Goal: Information Seeking & Learning: Check status

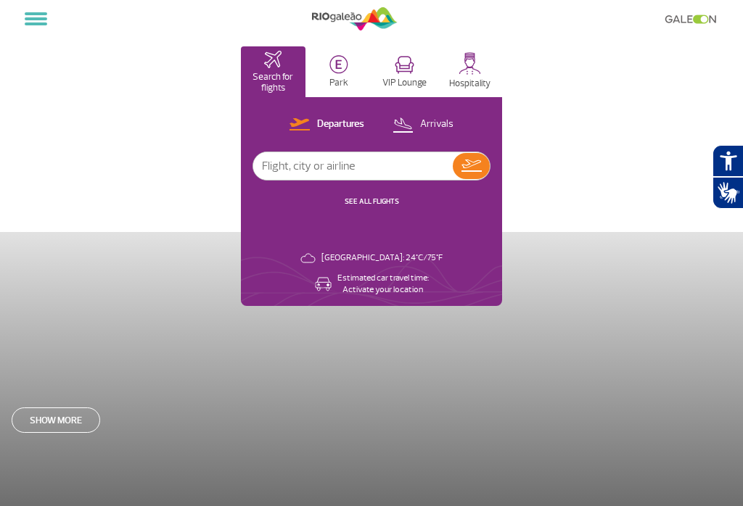
select select
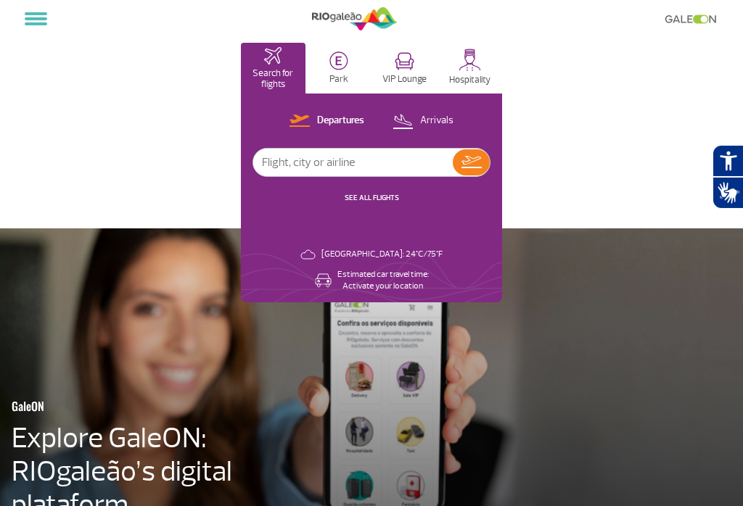
scroll to position [8, 0]
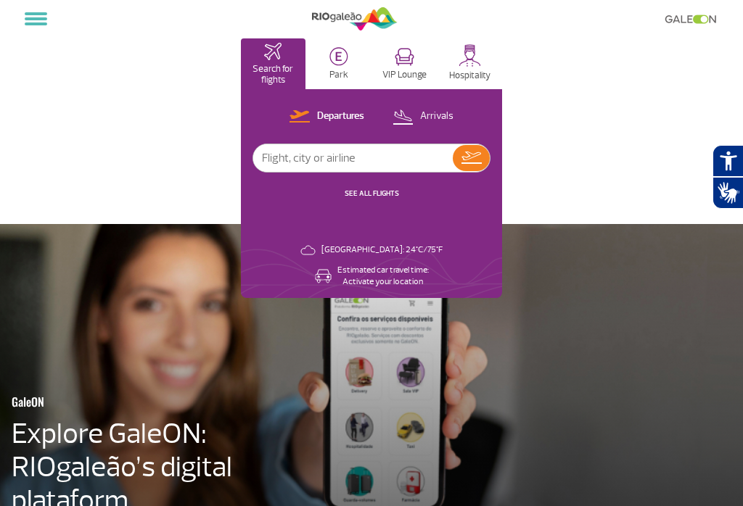
click at [359, 196] on link "SEE ALL FLIGHTS" at bounding box center [372, 193] width 54 height 9
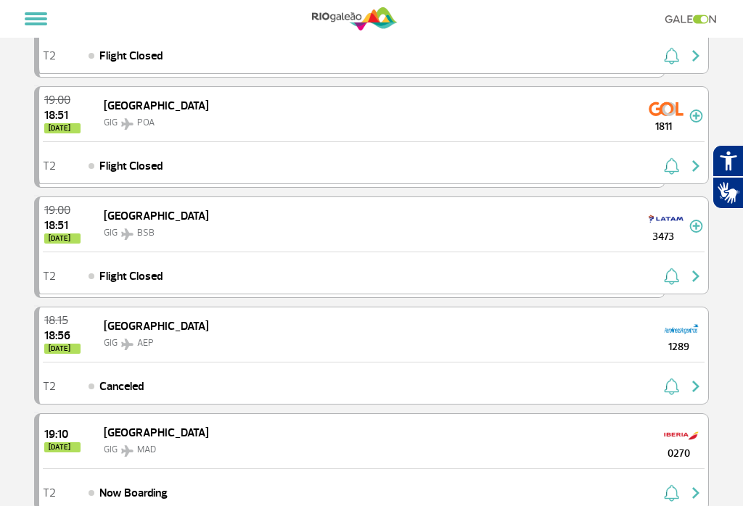
scroll to position [260, 0]
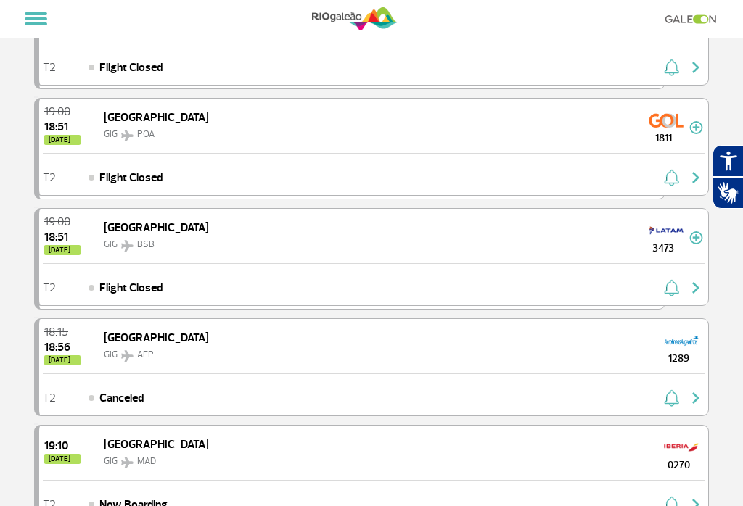
click at [191, 448] on div "19:10 [DATE] Madrid GIG MAD 0270" at bounding box center [373, 453] width 669 height 54
click at [211, 440] on div "19:10 today Madrid GIG MAD 0270" at bounding box center [373, 453] width 669 height 54
click at [215, 495] on div "T2 Now Boarding" at bounding box center [373, 501] width 669 height 42
click at [698, 503] on img "button" at bounding box center [695, 504] width 17 height 17
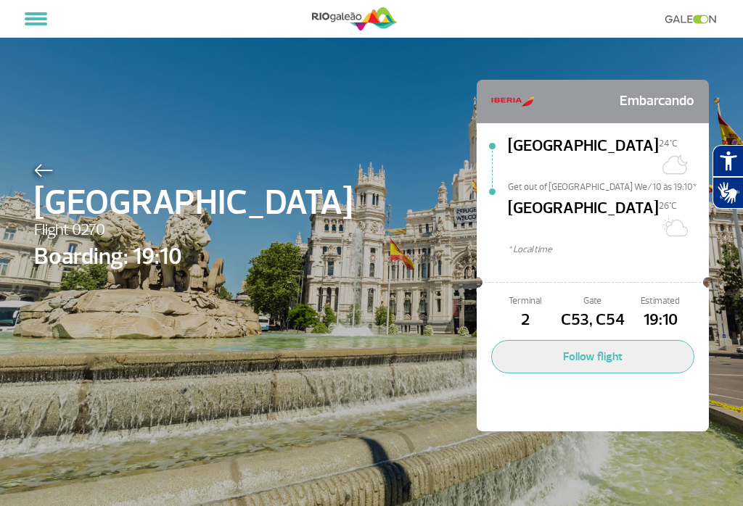
click at [46, 165] on img at bounding box center [43, 170] width 19 height 13
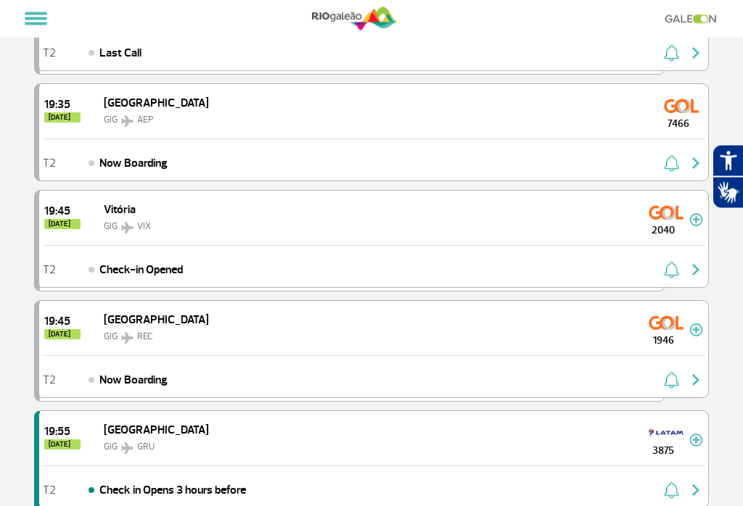
scroll to position [819, 0]
click at [688, 486] on img "button" at bounding box center [695, 490] width 17 height 17
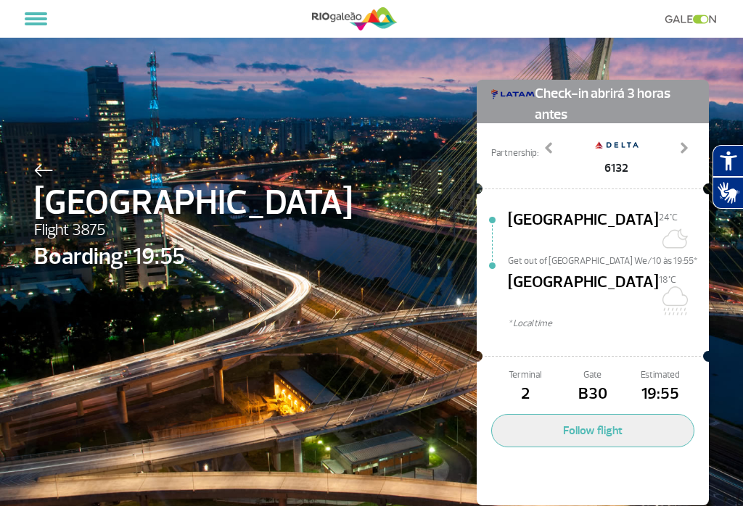
click at [41, 166] on img at bounding box center [43, 170] width 19 height 13
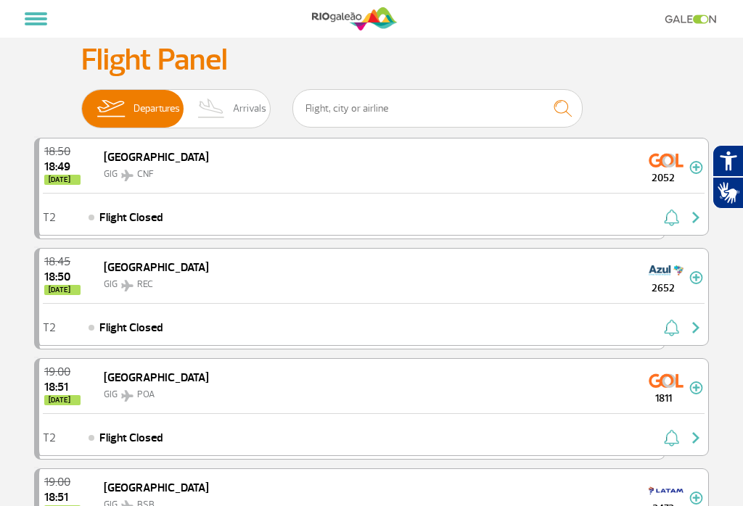
click at [247, 99] on span "Arrivals" at bounding box center [249, 109] width 33 height 38
click at [81, 102] on input "Departures Arrivals" at bounding box center [81, 102] width 0 height 0
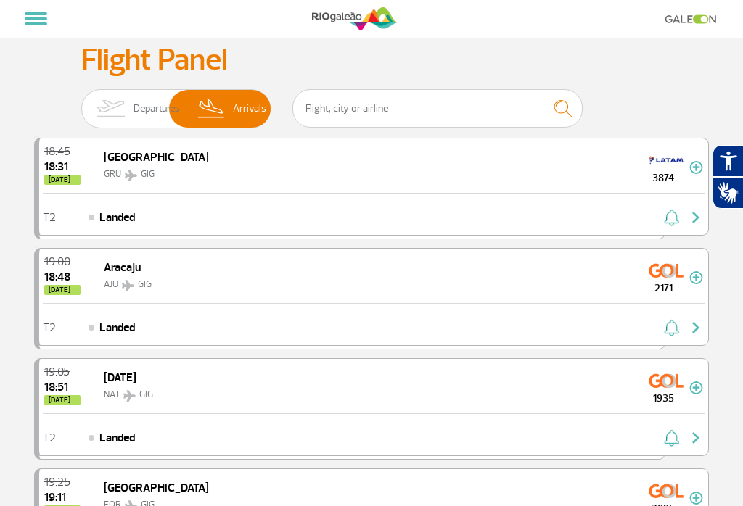
click at [692, 218] on img "button" at bounding box center [695, 217] width 17 height 17
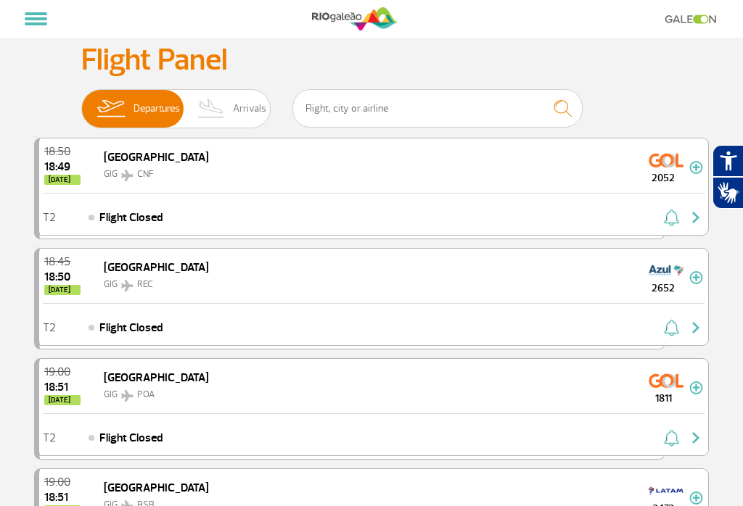
click at [233, 113] on img at bounding box center [211, 109] width 43 height 38
click at [81, 102] on input "Departures Arrivals" at bounding box center [81, 102] width 0 height 0
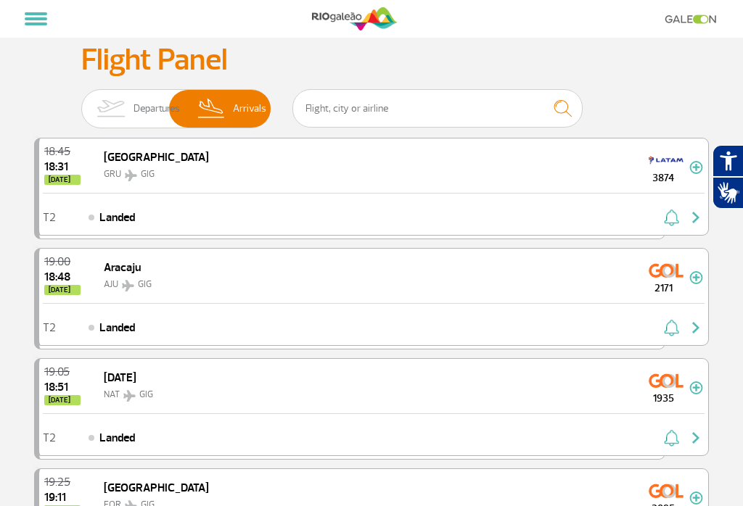
click at [42, 23] on span at bounding box center [36, 23] width 22 height 3
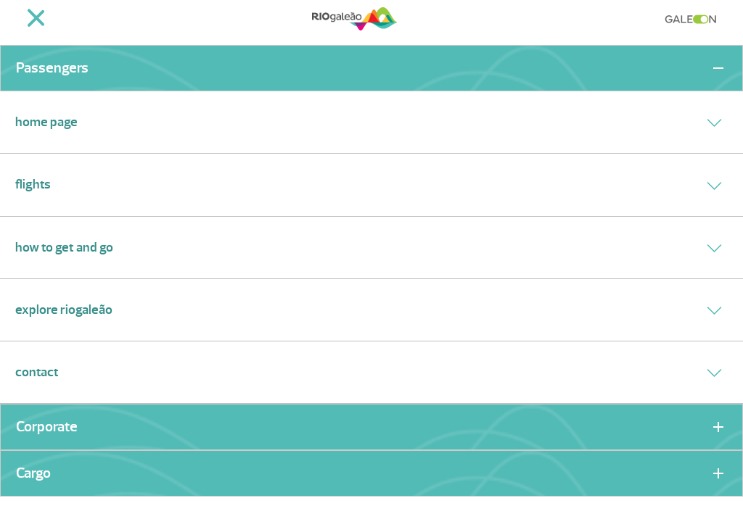
scroll to position [28, 0]
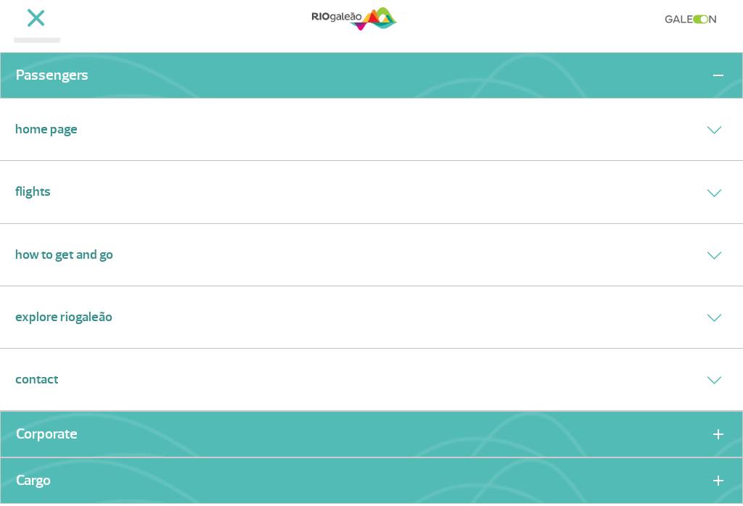
click at [709, 181] on button at bounding box center [714, 191] width 27 height 21
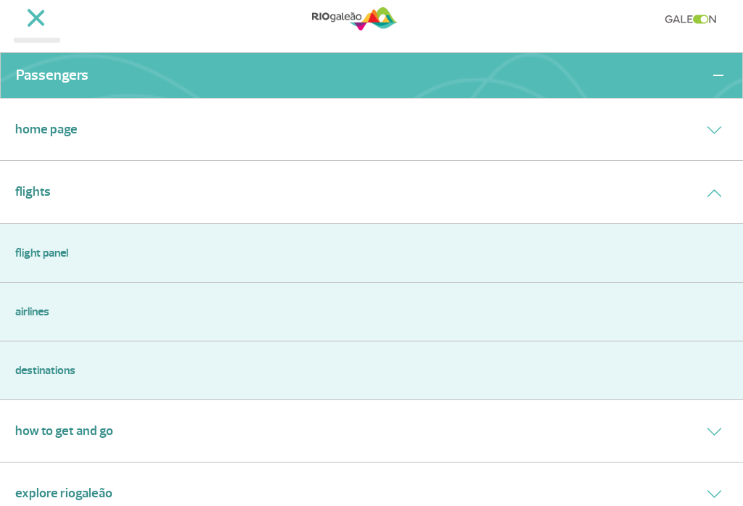
click at [41, 303] on link "Airlines" at bounding box center [371, 311] width 712 height 17
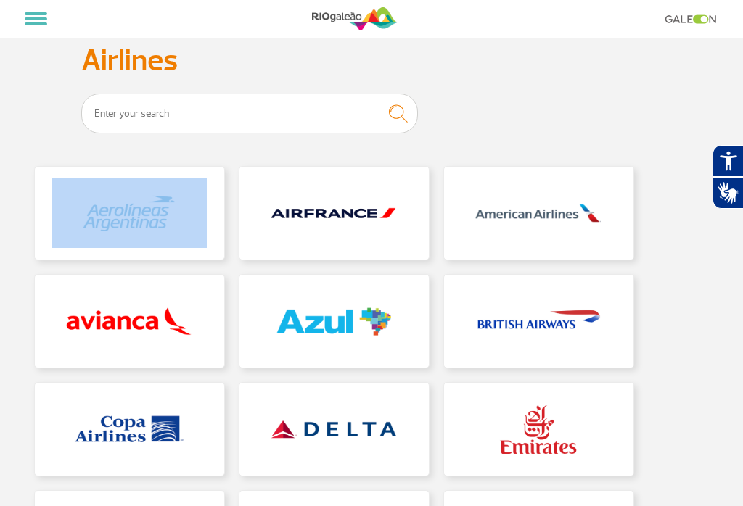
click at [556, 92] on div "Home page > Flights > Airlines Airlines" at bounding box center [371, 463] width 696 height 891
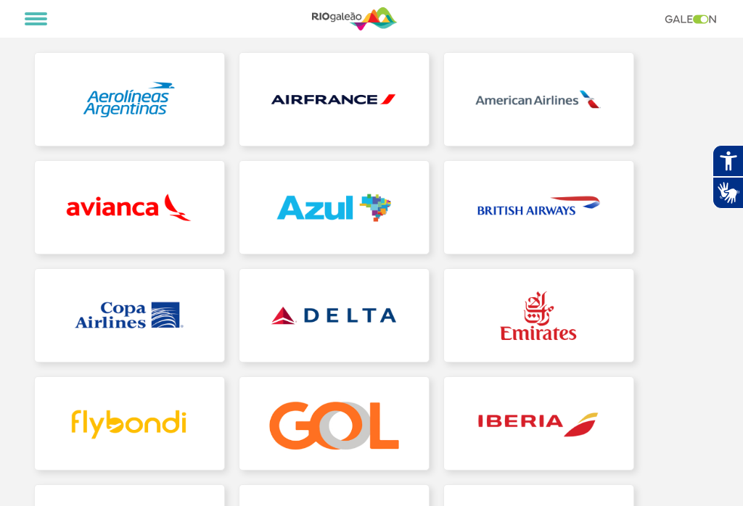
scroll to position [112, 0]
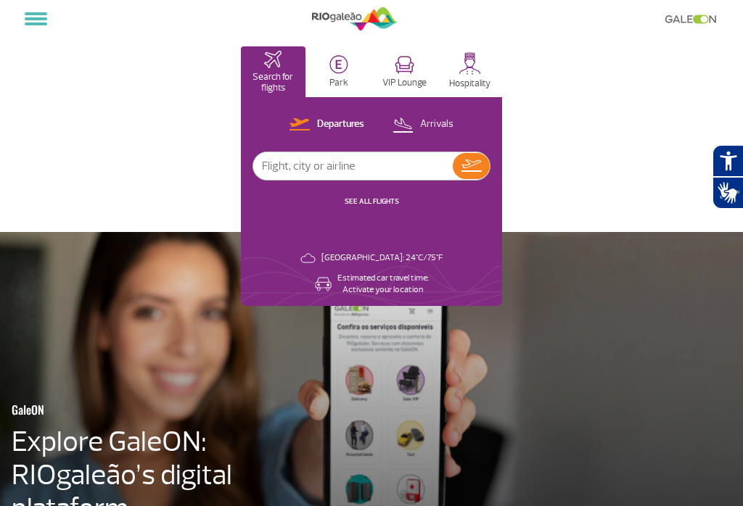
select select
click at [39, 18] on span at bounding box center [36, 18] width 22 height 3
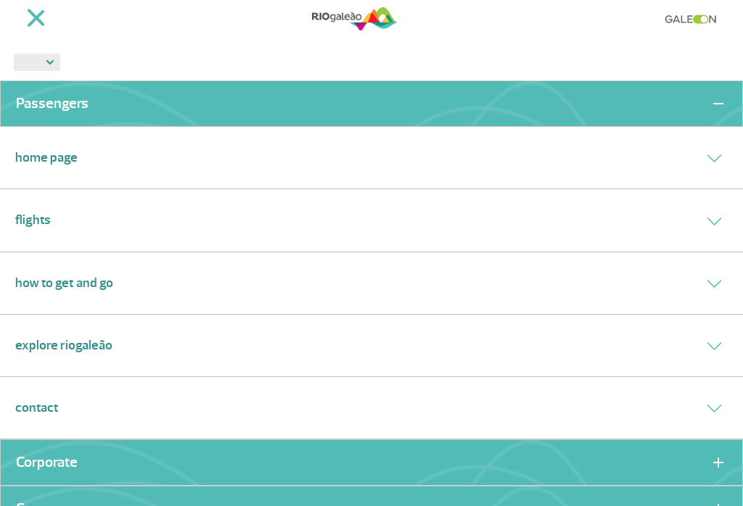
click at [701, 342] on button at bounding box center [714, 345] width 27 height 21
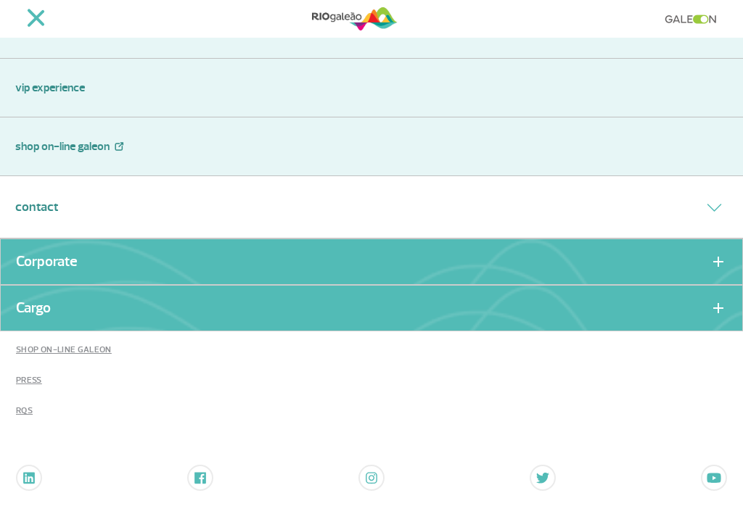
scroll to position [673, 0]
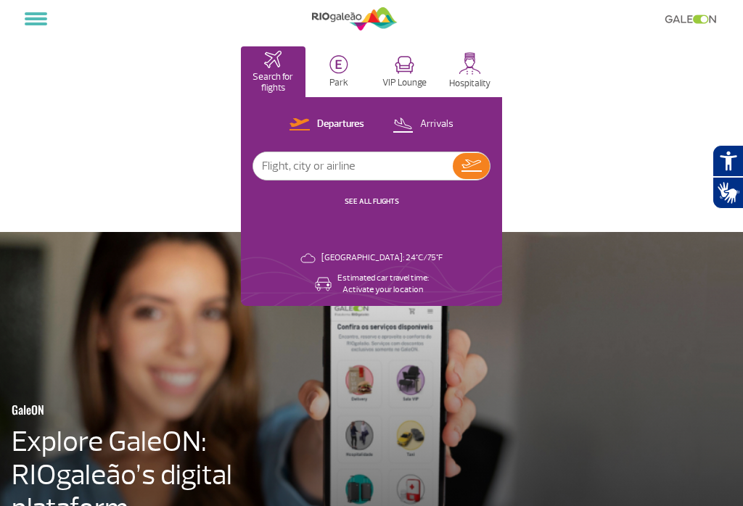
select select
click at [41, 17] on button at bounding box center [36, 19] width 34 height 25
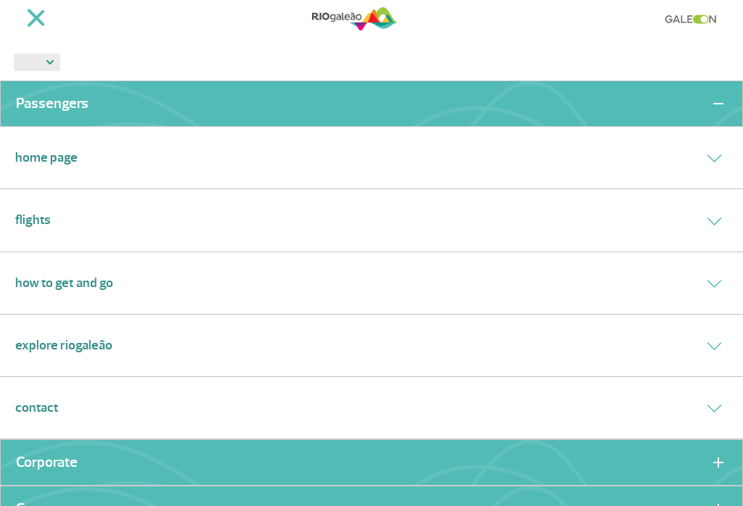
click at [714, 103] on span at bounding box center [718, 103] width 10 height 1
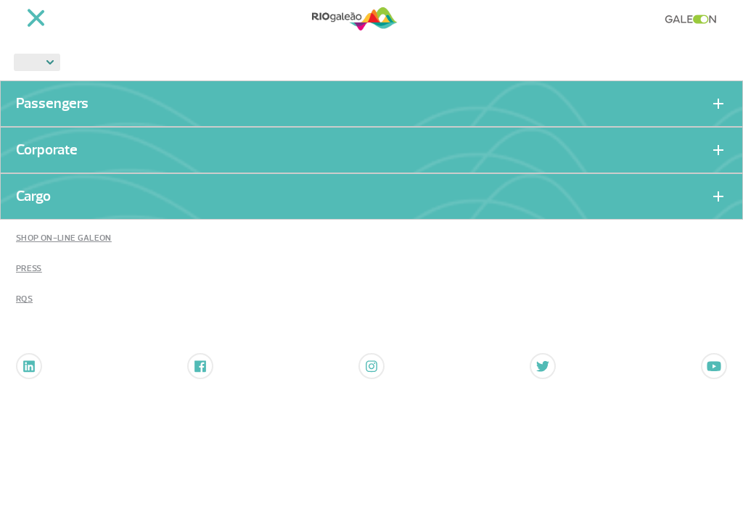
click at [709, 105] on button at bounding box center [717, 103] width 17 height 17
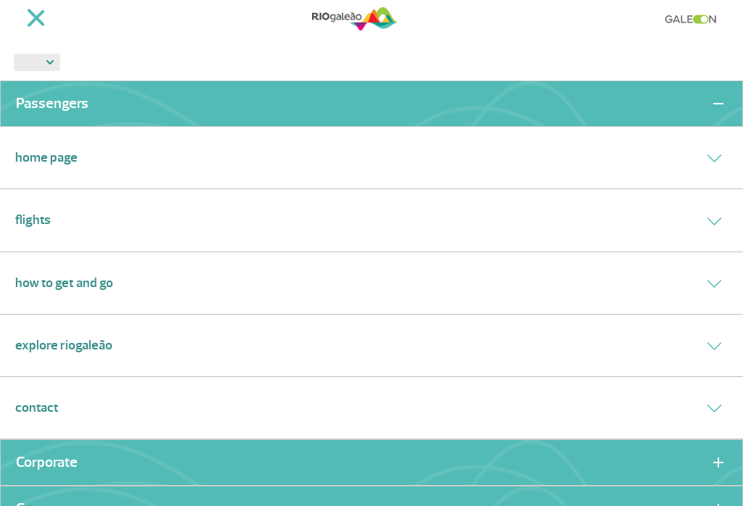
click at [701, 150] on button at bounding box center [714, 157] width 27 height 21
click at [708, 158] on icon at bounding box center [713, 158] width 15 height 8
click at [714, 218] on icon at bounding box center [713, 222] width 15 height 8
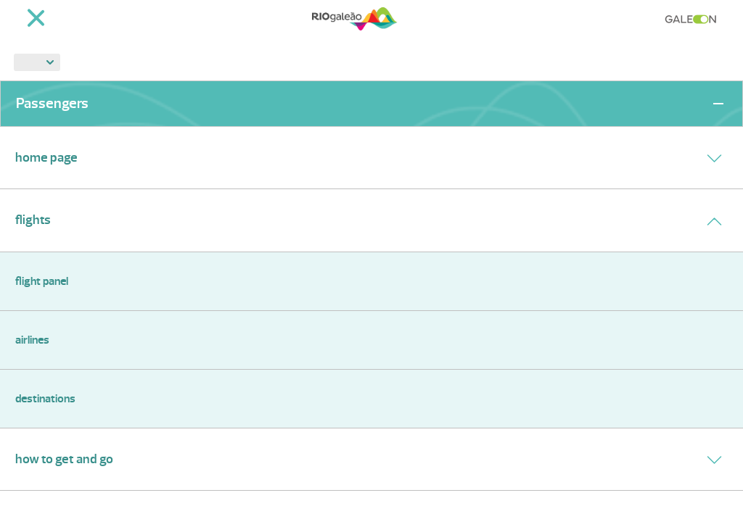
click at [712, 211] on button at bounding box center [714, 220] width 27 height 21
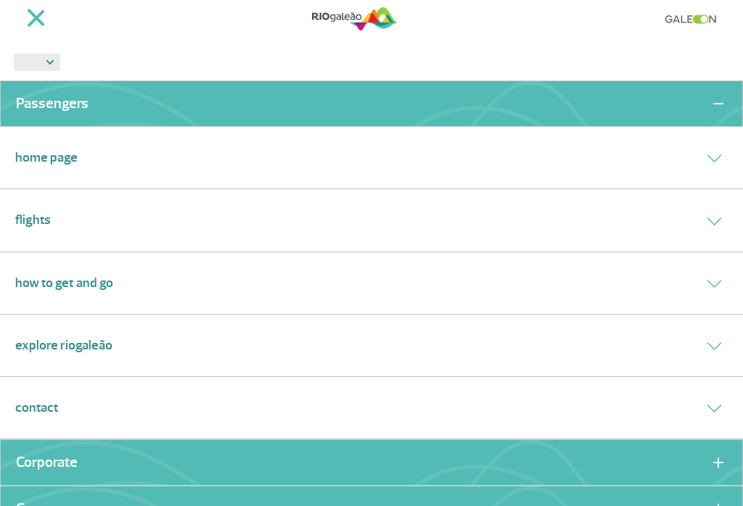
click at [703, 335] on button at bounding box center [714, 345] width 27 height 21
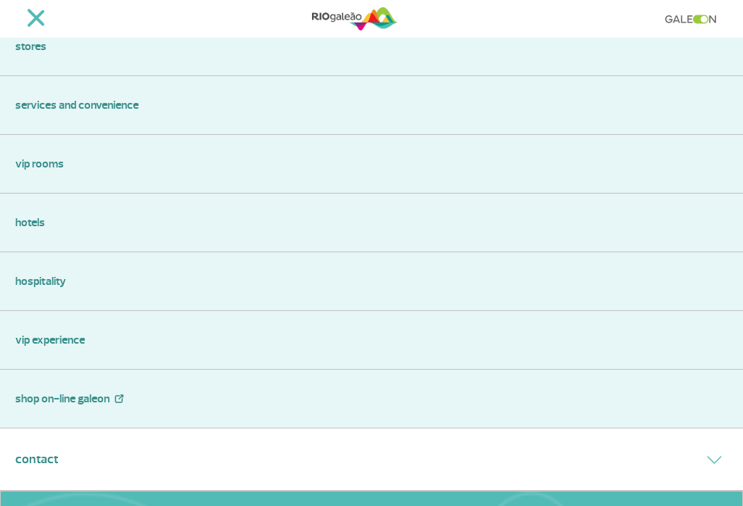
scroll to position [436, 0]
